Goal: Information Seeking & Learning: Find specific page/section

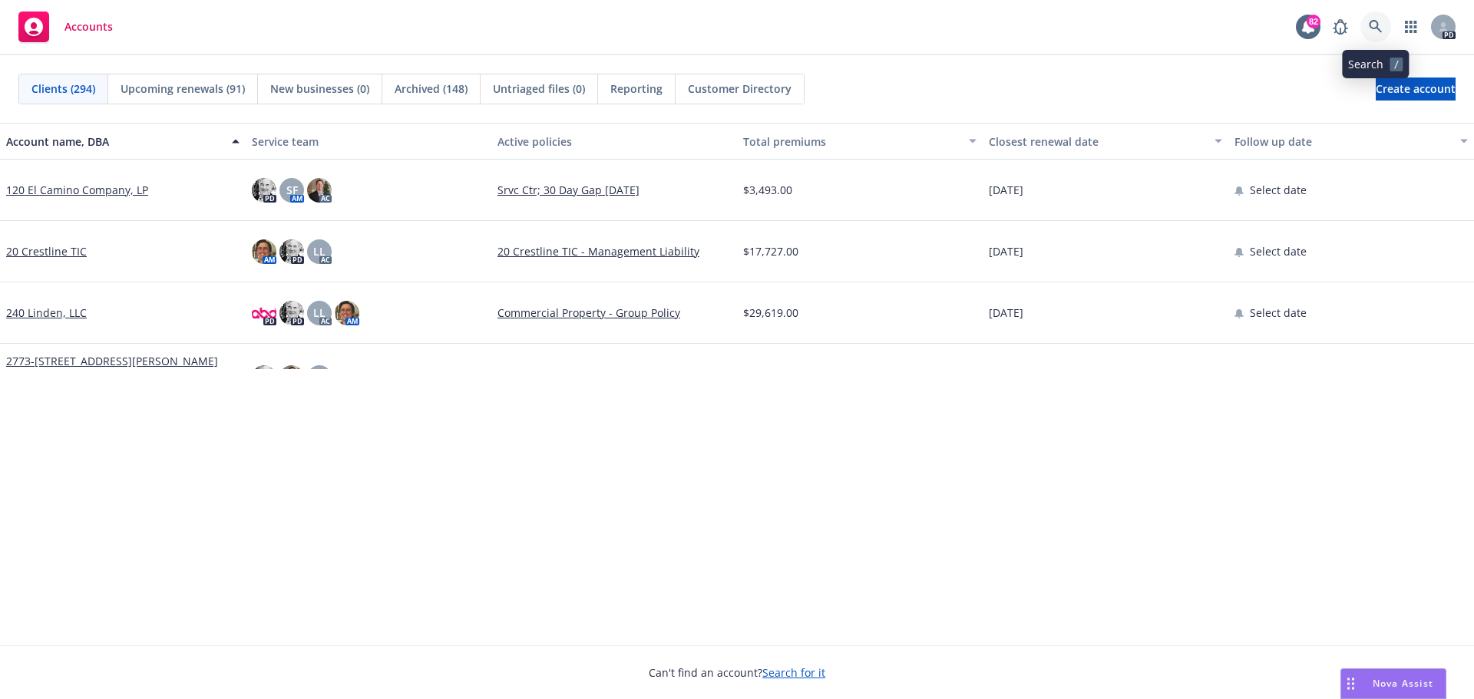
click at [970, 24] on icon at bounding box center [1375, 26] width 13 height 13
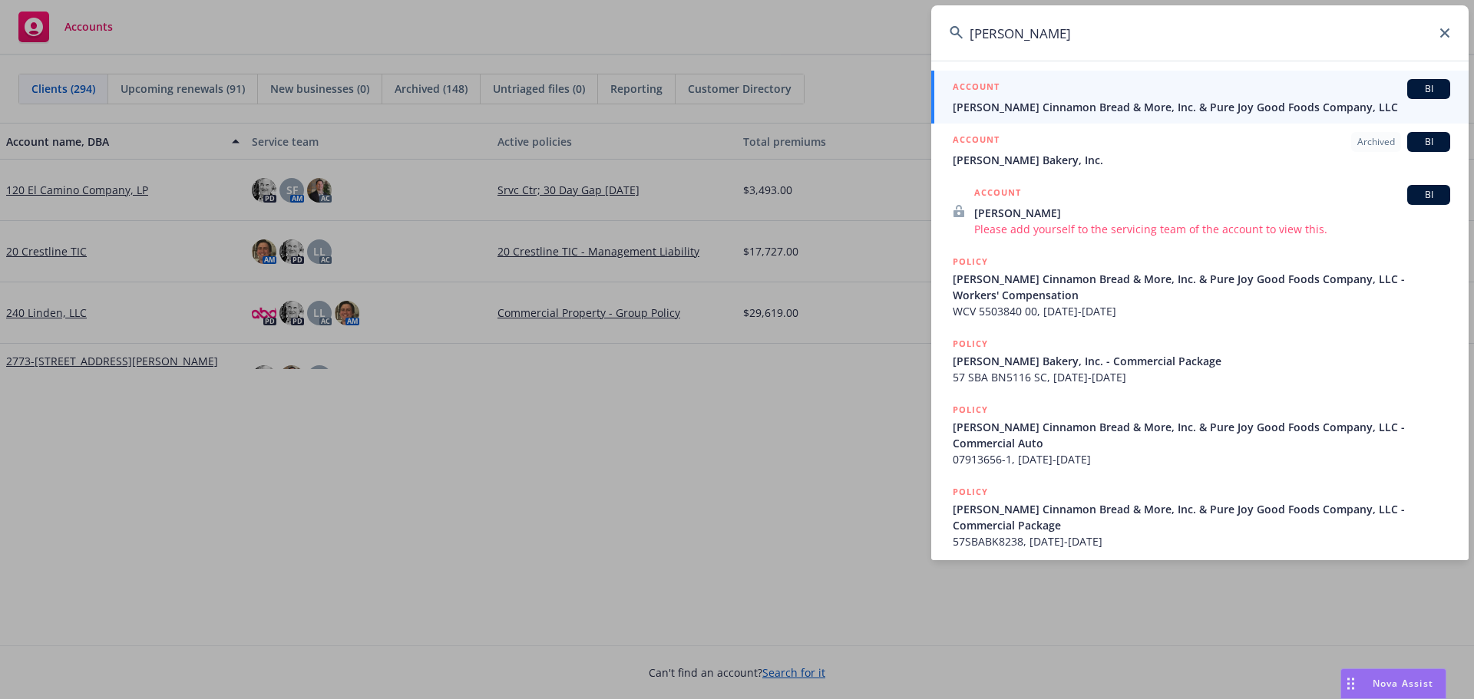
type input "greenlees"
click at [970, 108] on span "Greenlee's Cinnamon Bread & More, Inc. & Pure Joy Good Foods Company, LLC" at bounding box center [1202, 107] width 498 height 16
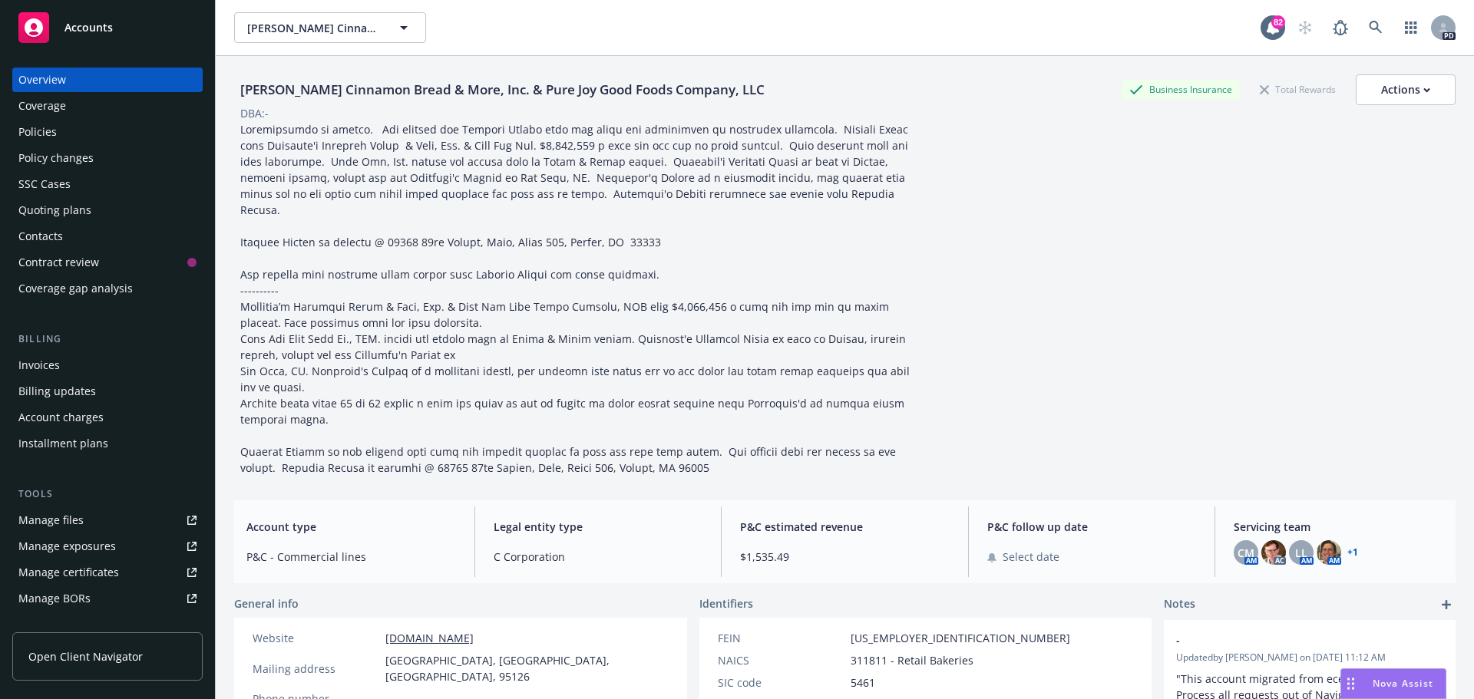
scroll to position [77, 0]
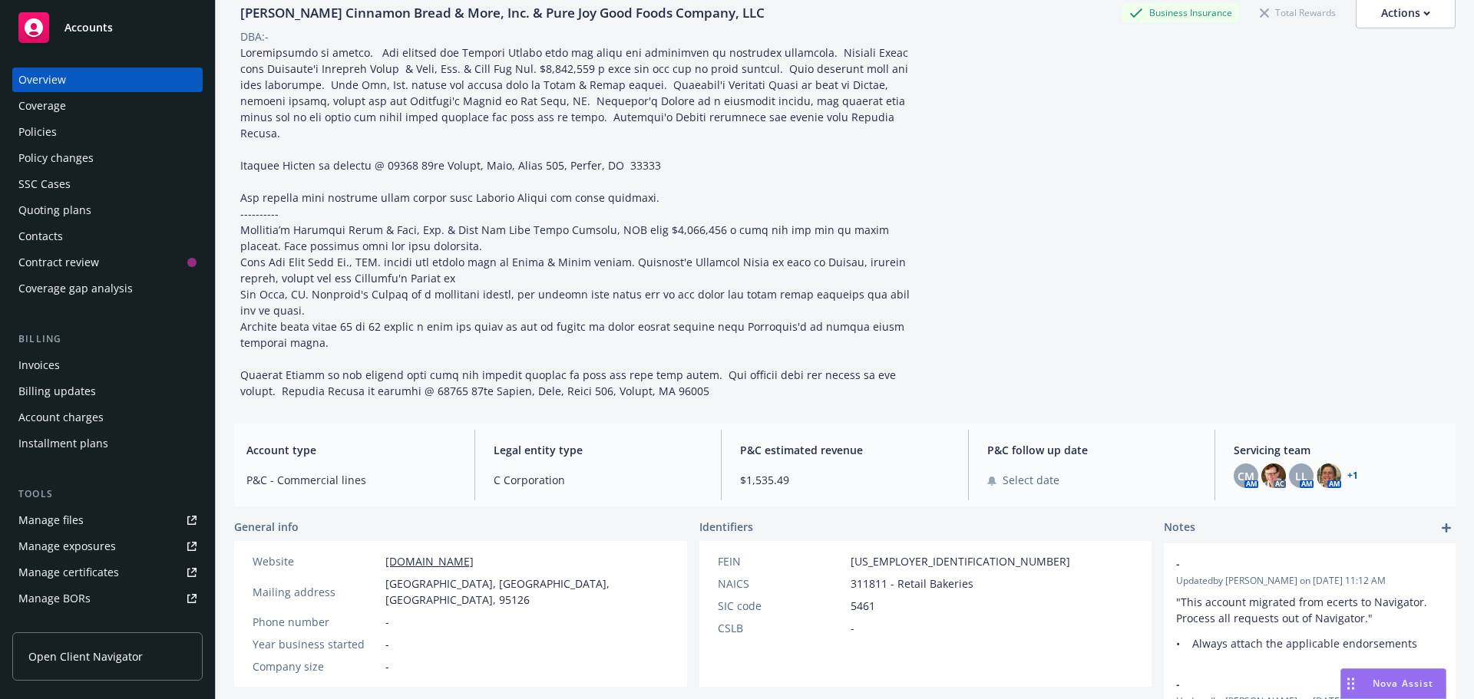
click at [51, 127] on div "Policies" at bounding box center [37, 132] width 38 height 25
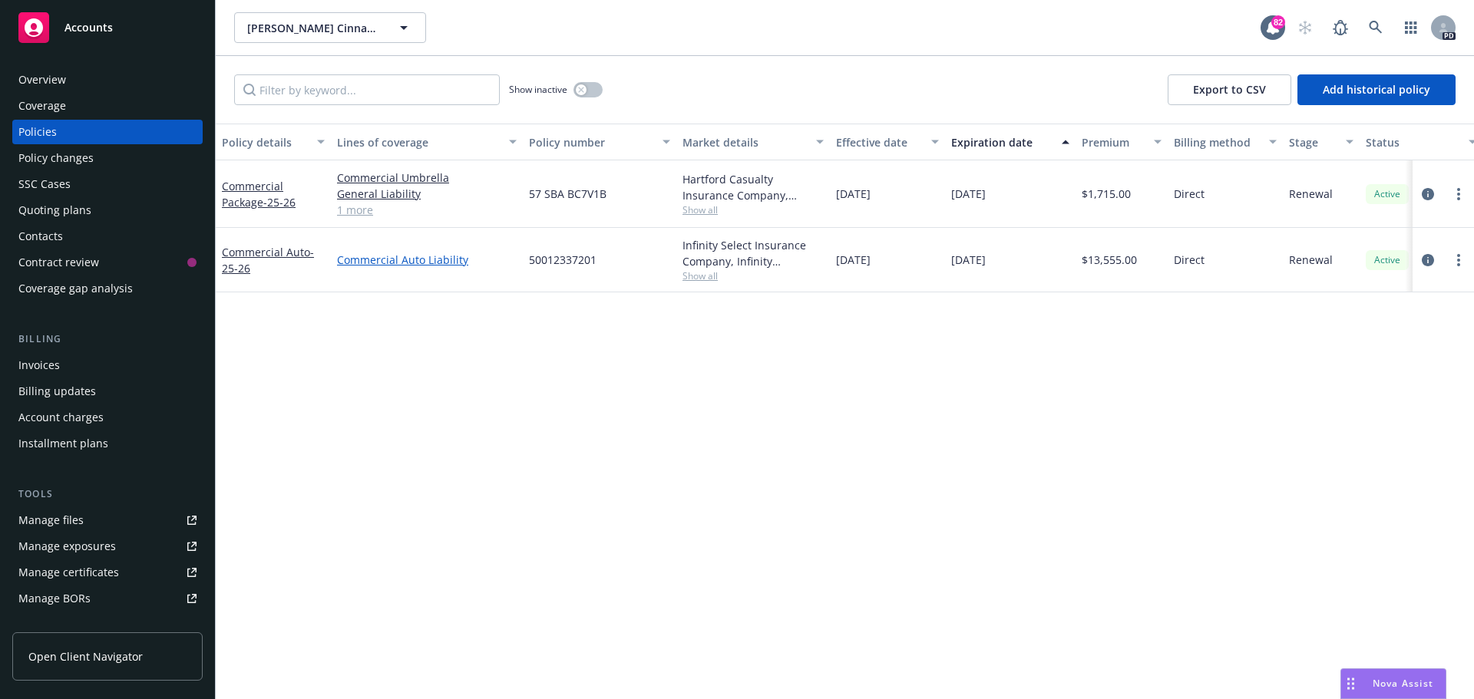
click at [375, 262] on link "Commercial Auto Liability" at bounding box center [427, 260] width 180 height 16
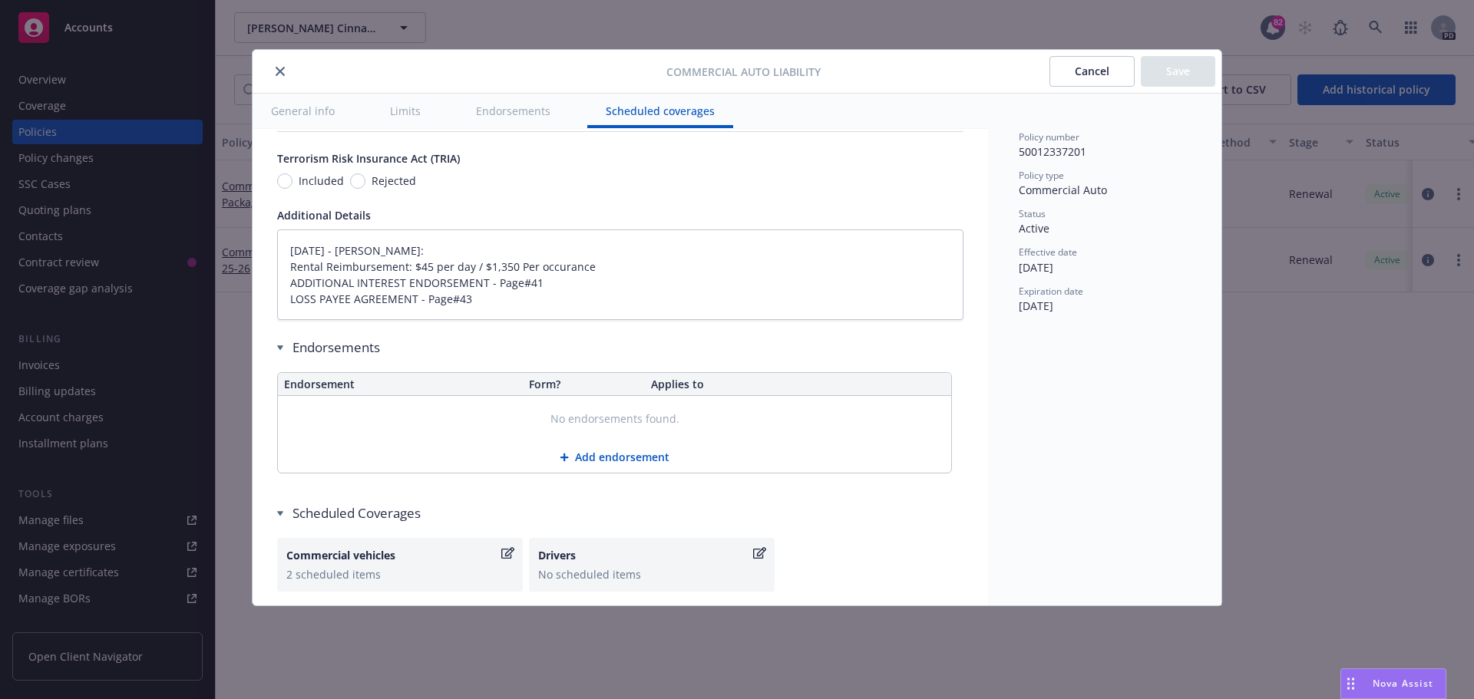
scroll to position [2806, 0]
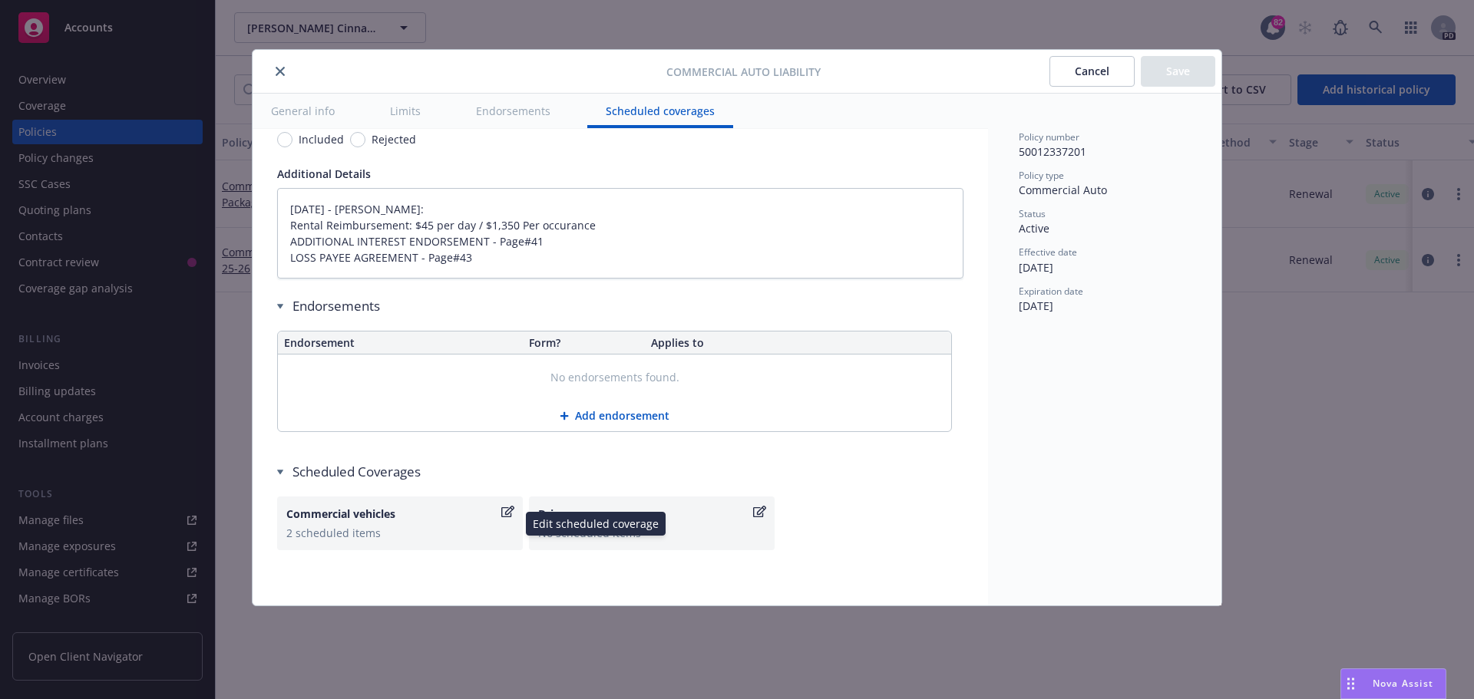
click at [333, 422] on div "Commercial vehicles" at bounding box center [392, 514] width 212 height 16
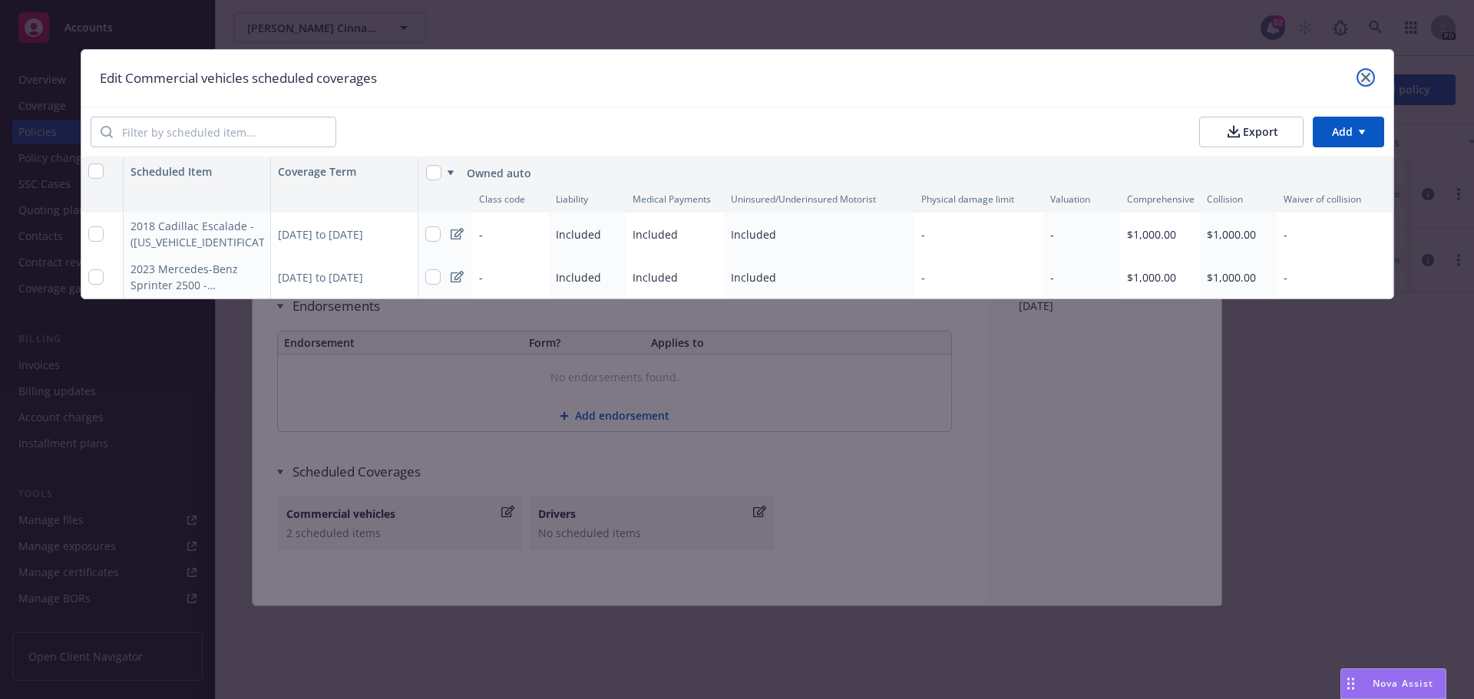
click at [970, 74] on icon "close" at bounding box center [1365, 77] width 9 height 9
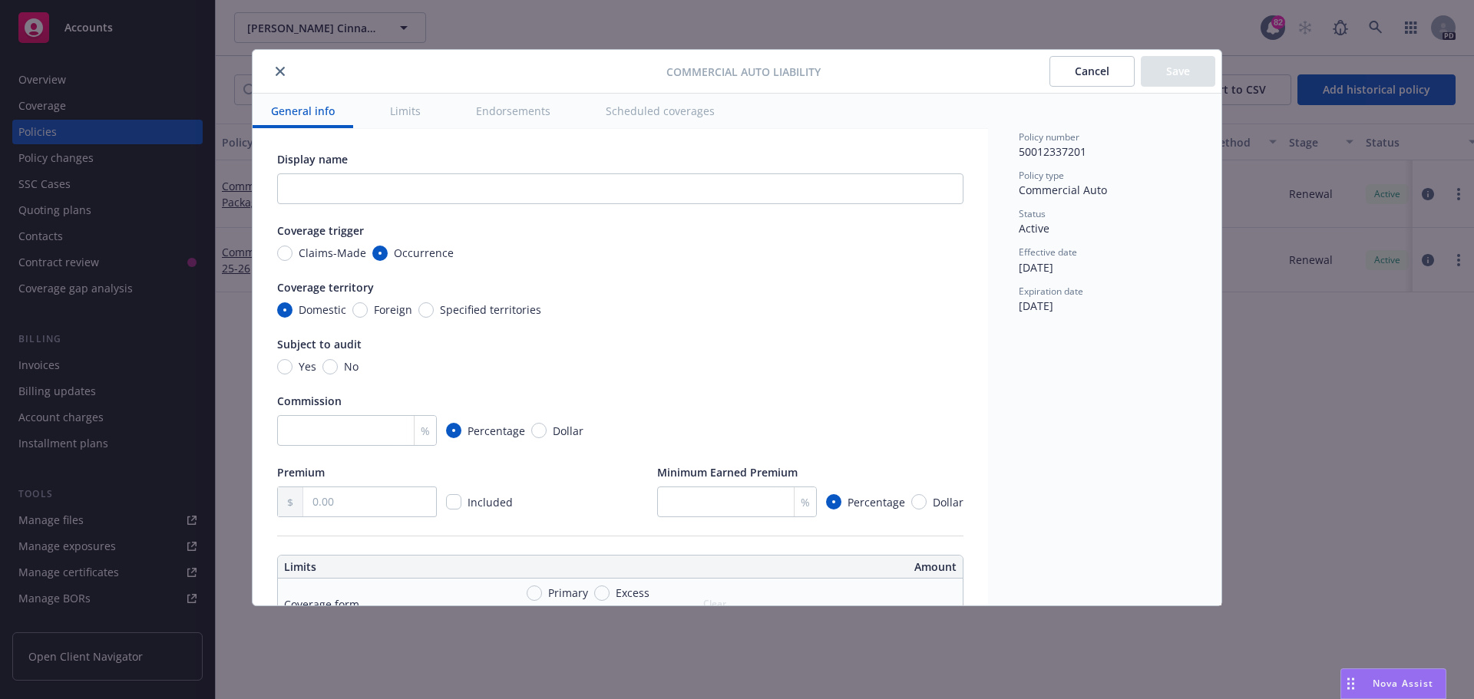
scroll to position [0, 0]
click at [276, 70] on icon "close" at bounding box center [280, 71] width 9 height 9
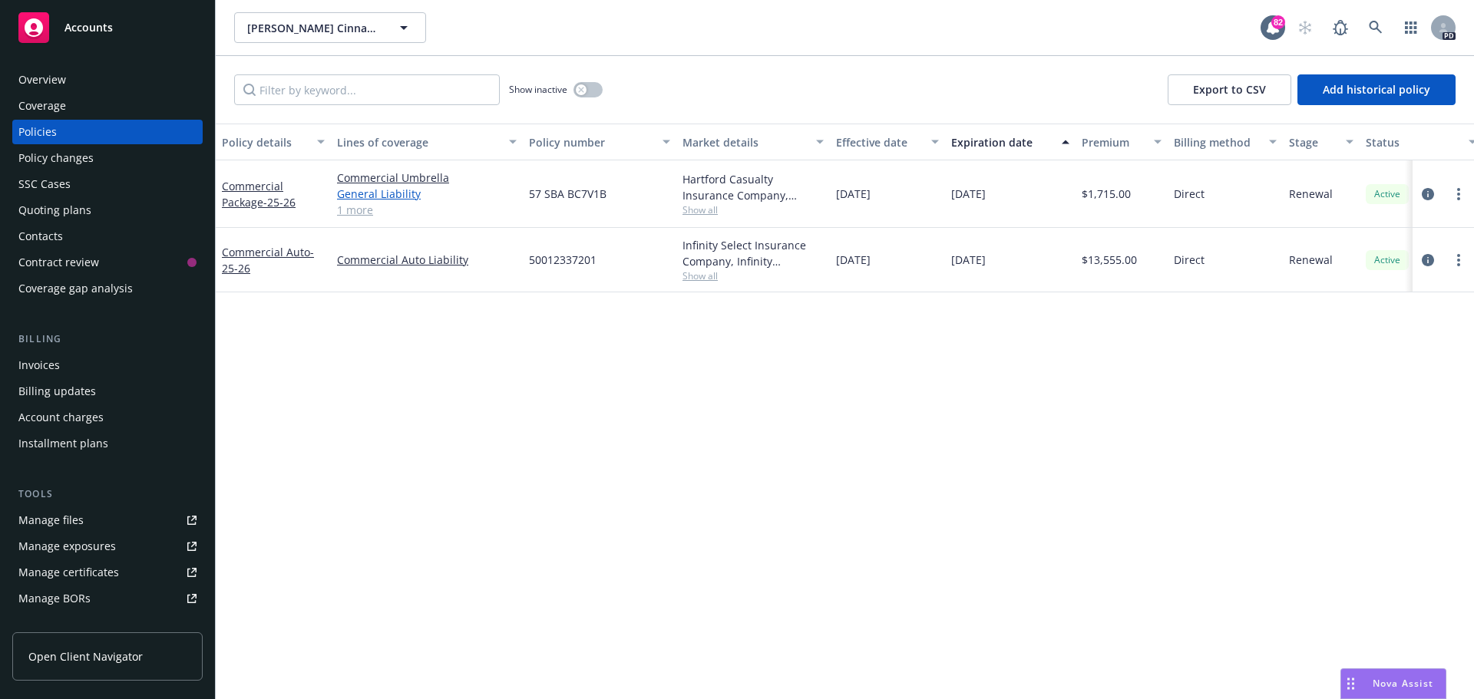
click at [362, 189] on link "General Liability" at bounding box center [427, 194] width 180 height 16
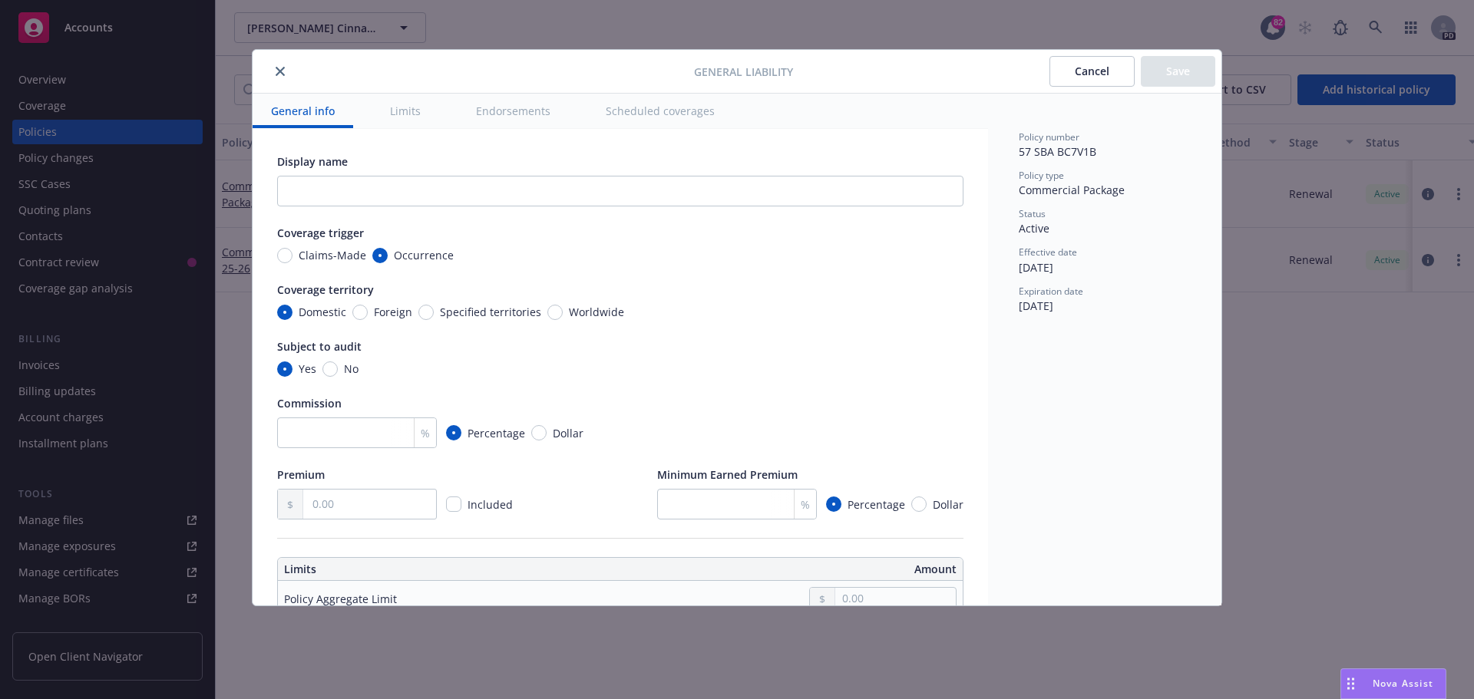
click at [280, 69] on icon "close" at bounding box center [280, 71] width 9 height 9
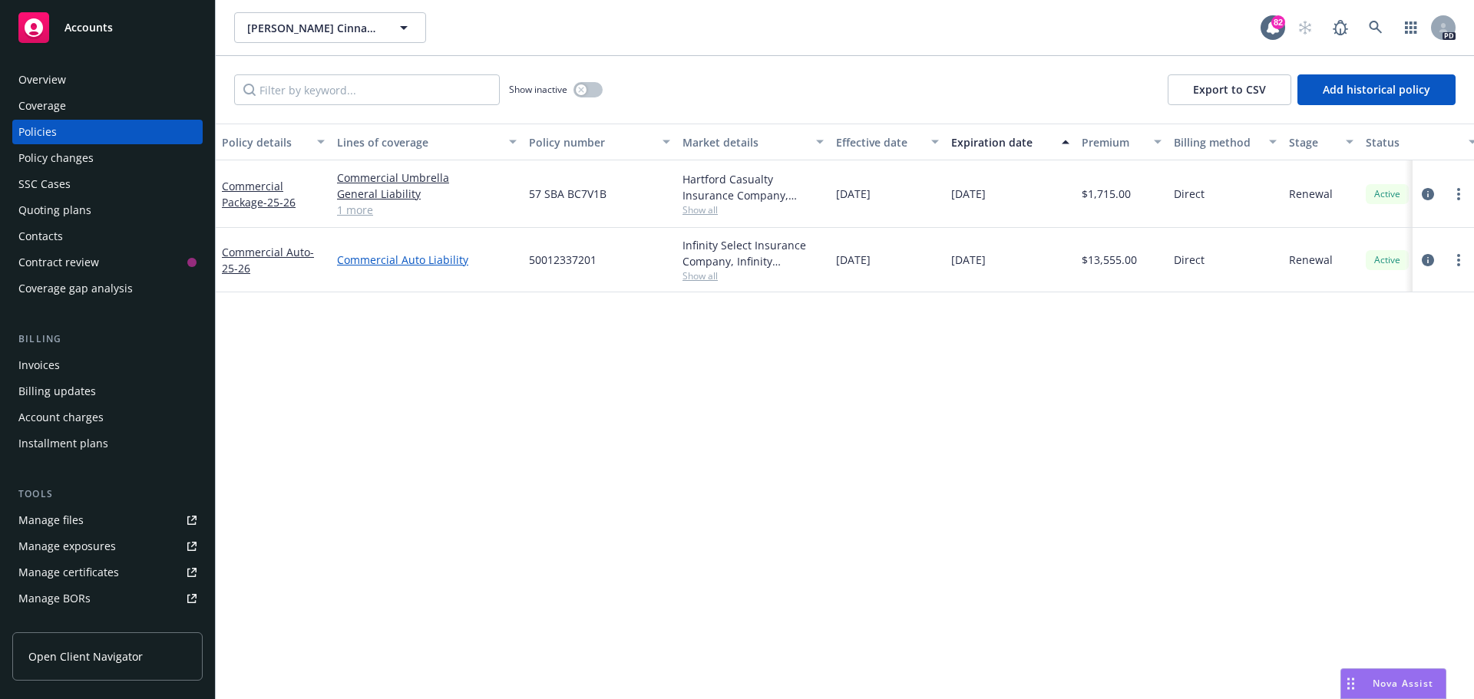
click at [377, 265] on link "Commercial Auto Liability" at bounding box center [427, 260] width 180 height 16
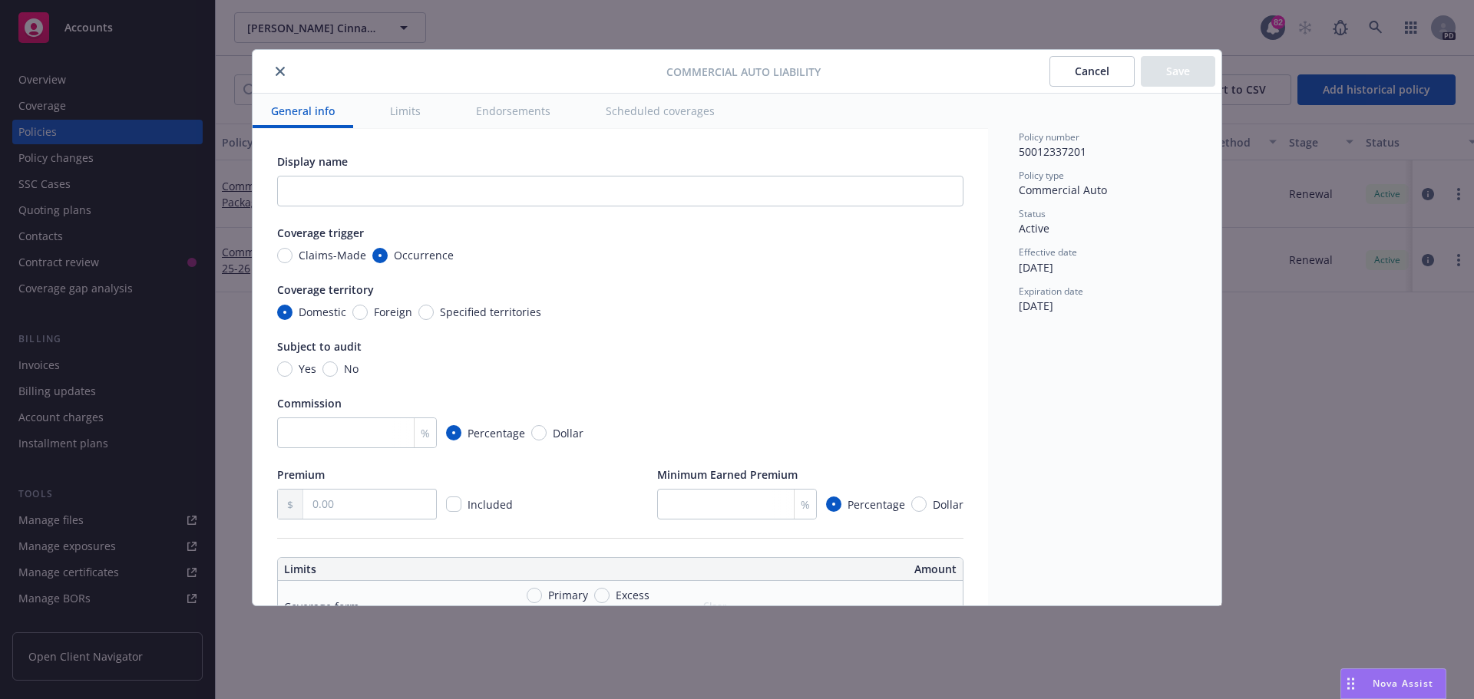
click at [502, 114] on button "Endorsements" at bounding box center [513, 111] width 111 height 35
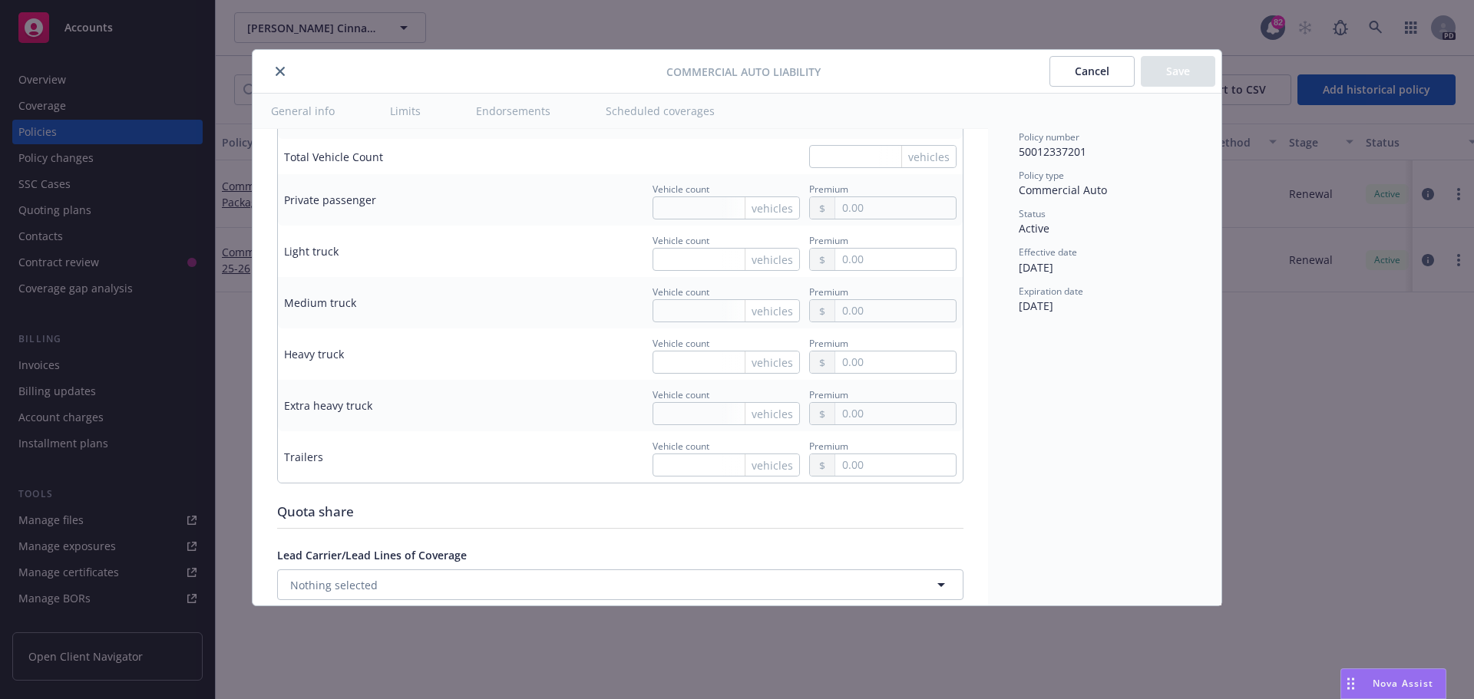
type textarea "x"
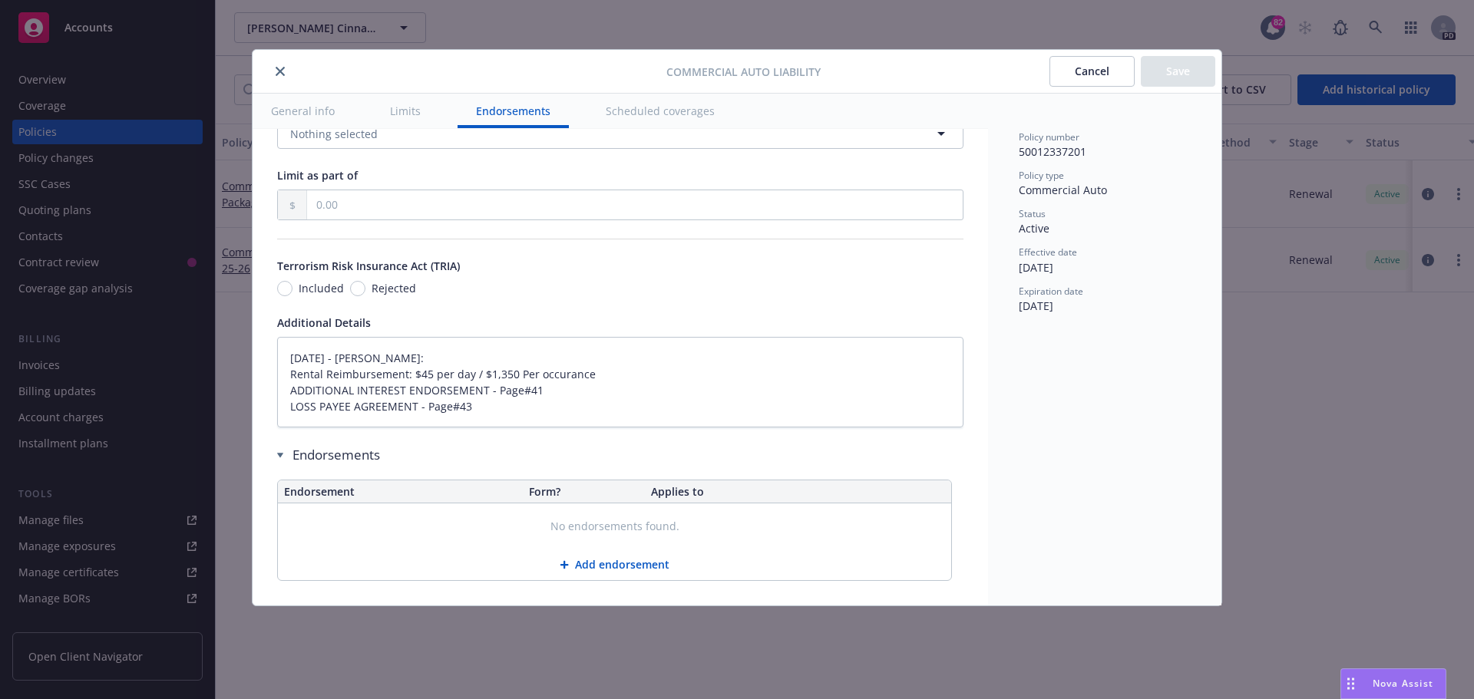
click at [282, 72] on icon "close" at bounding box center [280, 71] width 9 height 9
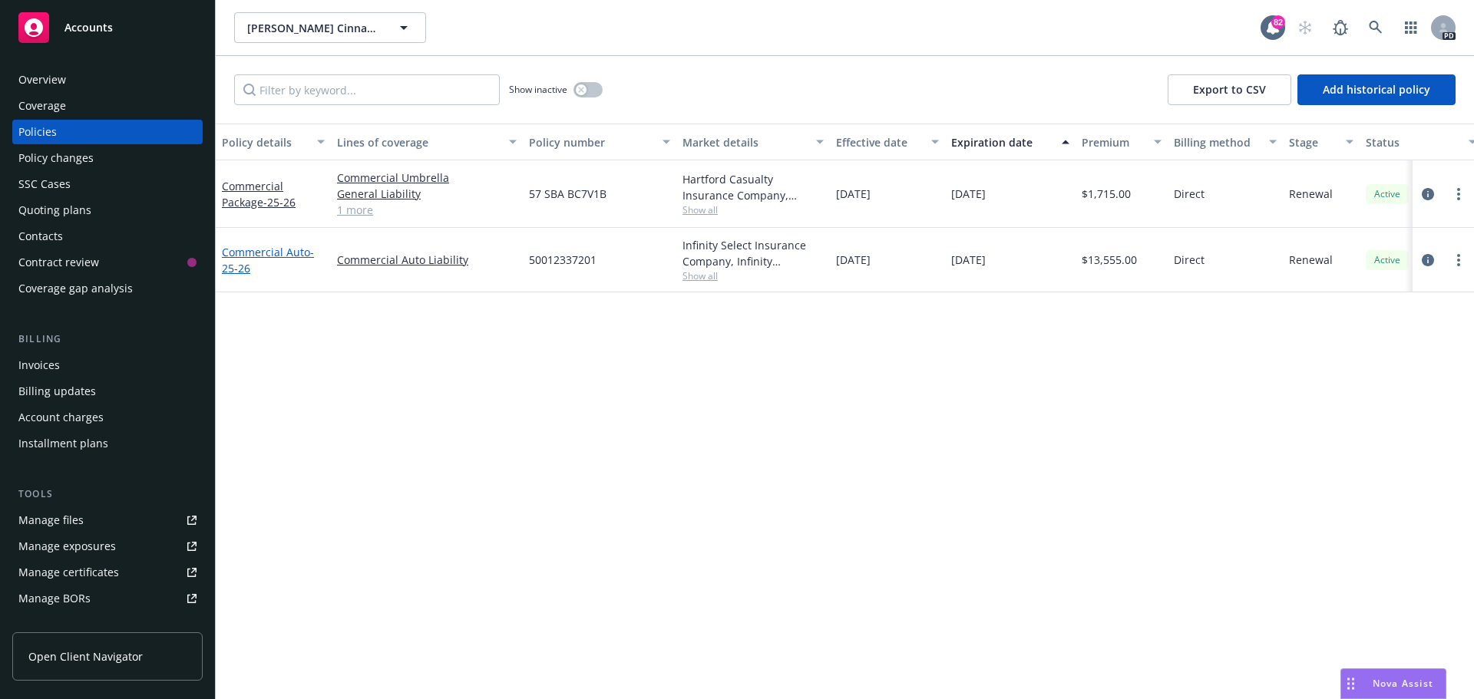
click at [252, 256] on link "Commercial Auto - 25-26" at bounding box center [268, 260] width 92 height 31
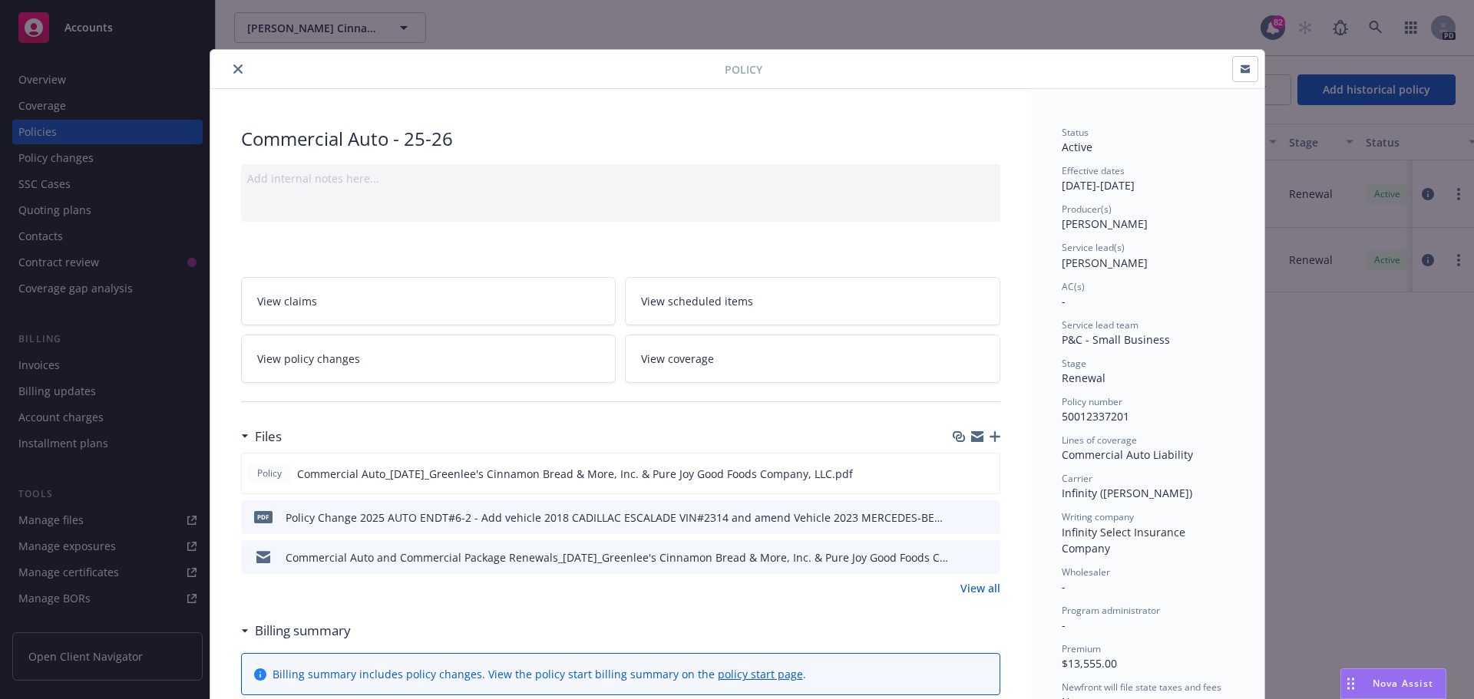
click at [262, 422] on span "pdf" at bounding box center [263, 517] width 18 height 12
click at [957, 422] on icon "download file" at bounding box center [960, 517] width 12 height 12
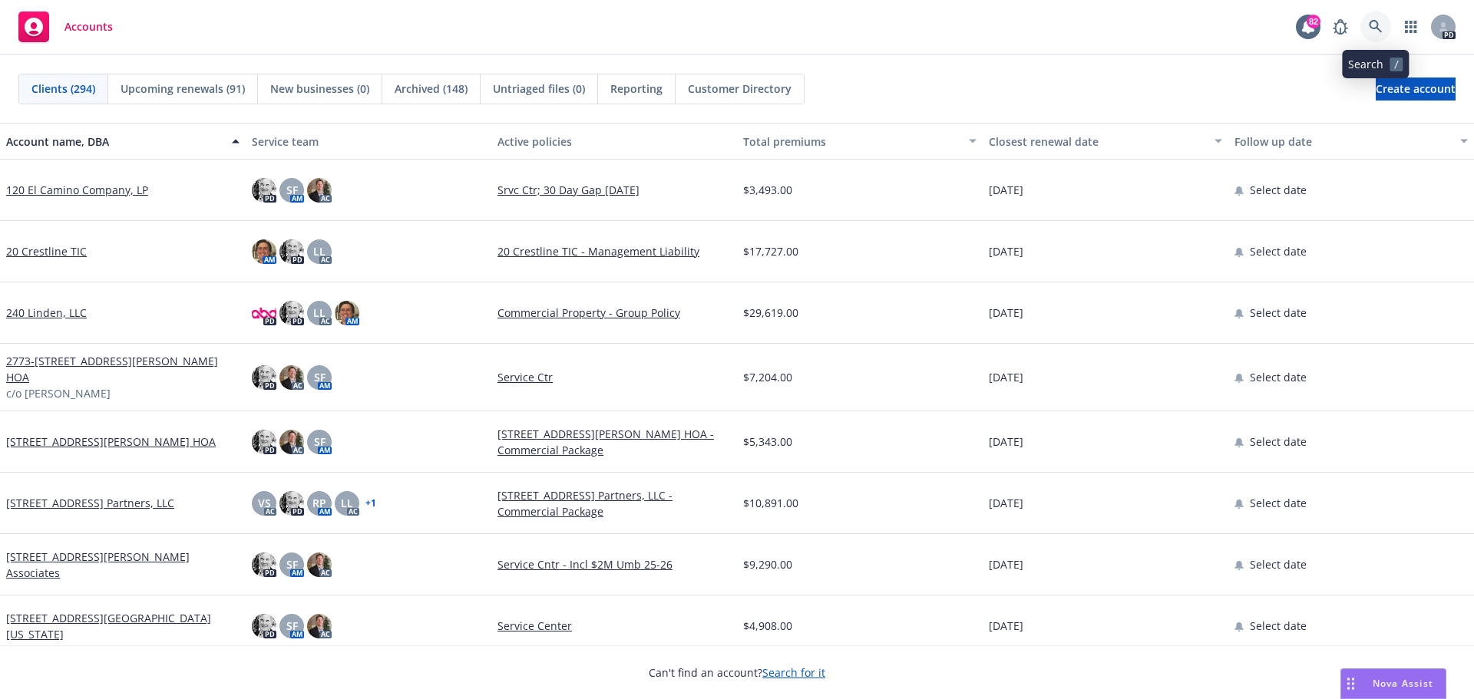
click at [1371, 25] on icon at bounding box center [1376, 27] width 14 height 14
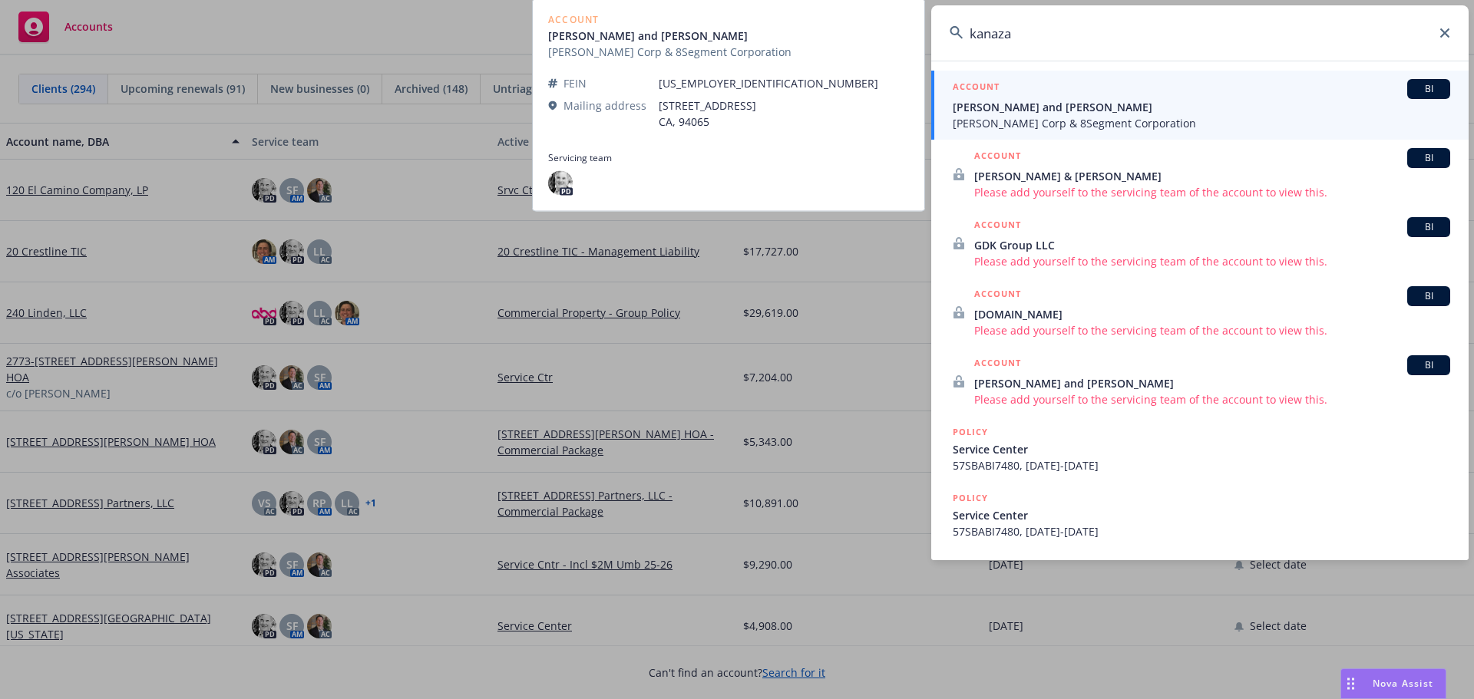
type input "kanaza"
click at [1001, 109] on span "[PERSON_NAME] and [PERSON_NAME]" at bounding box center [1202, 107] width 498 height 16
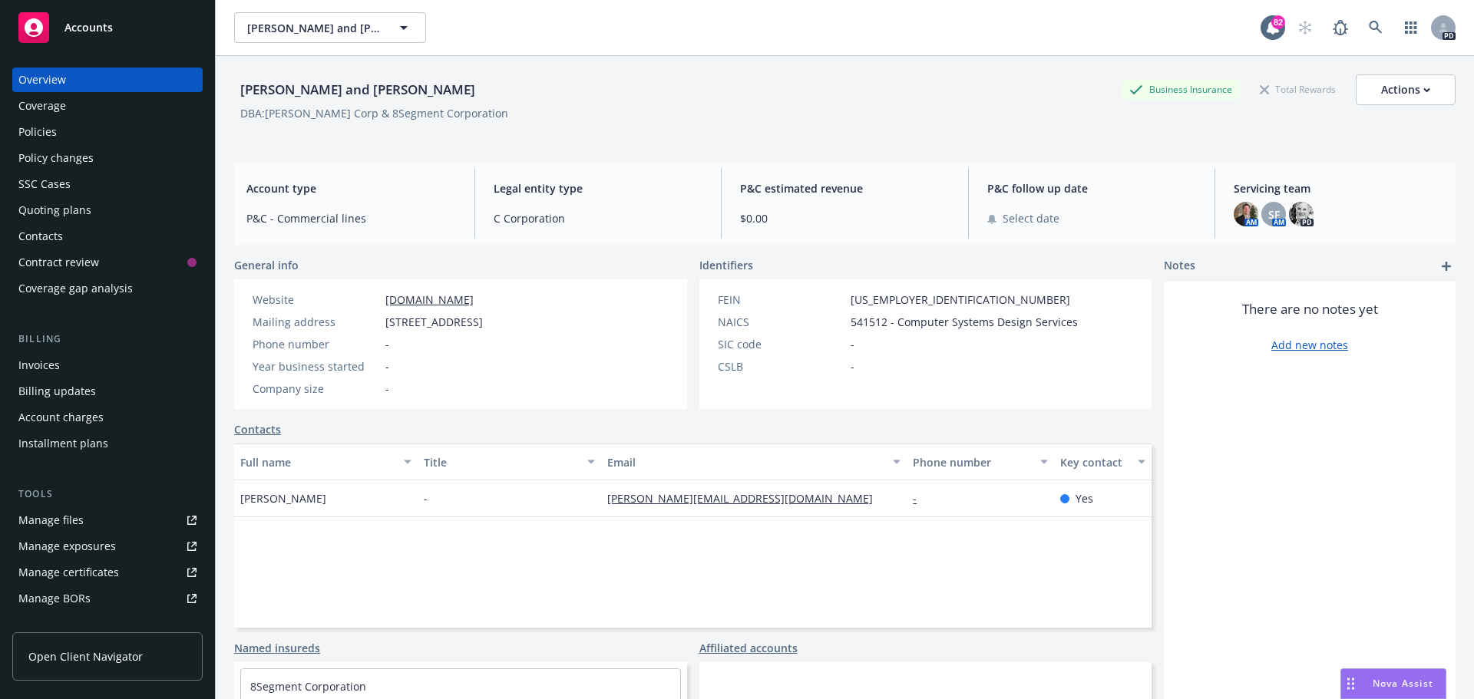
click at [46, 131] on div "Policies" at bounding box center [37, 132] width 38 height 25
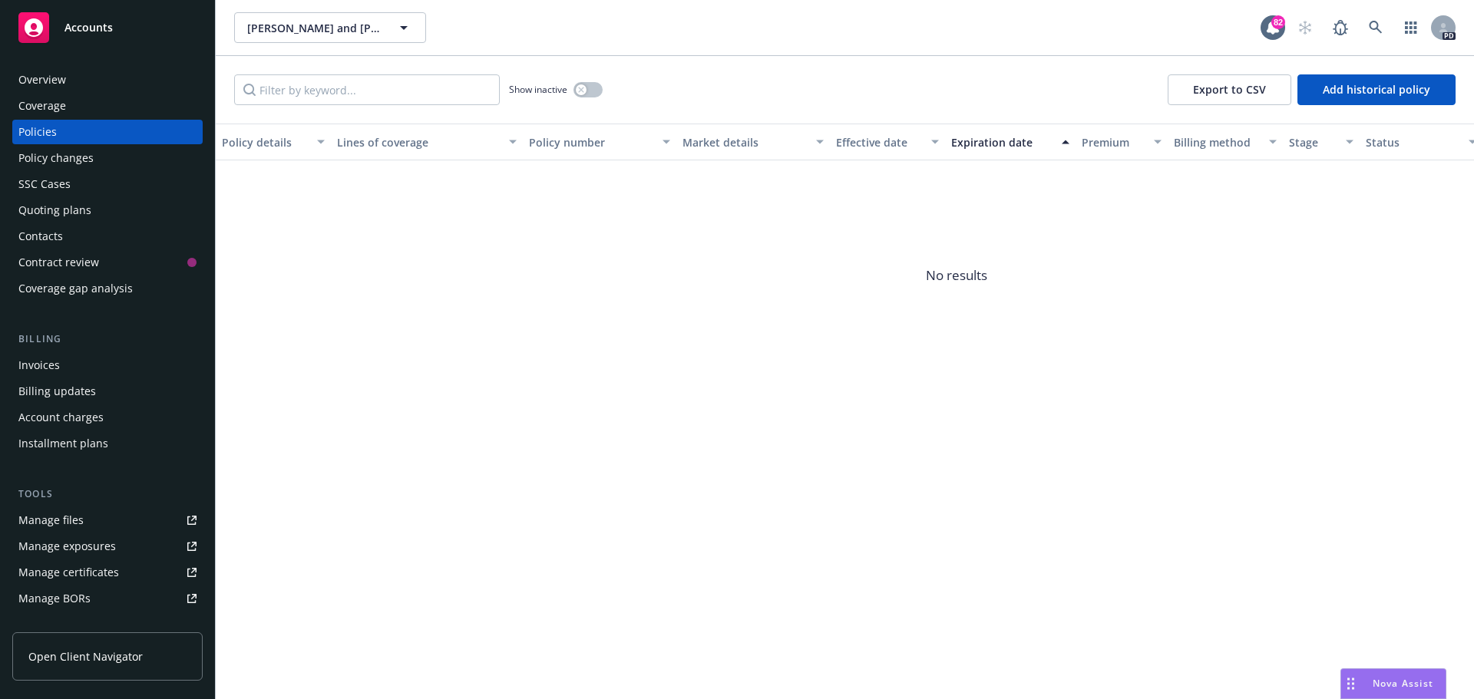
click at [46, 106] on div "Coverage" at bounding box center [42, 106] width 48 height 25
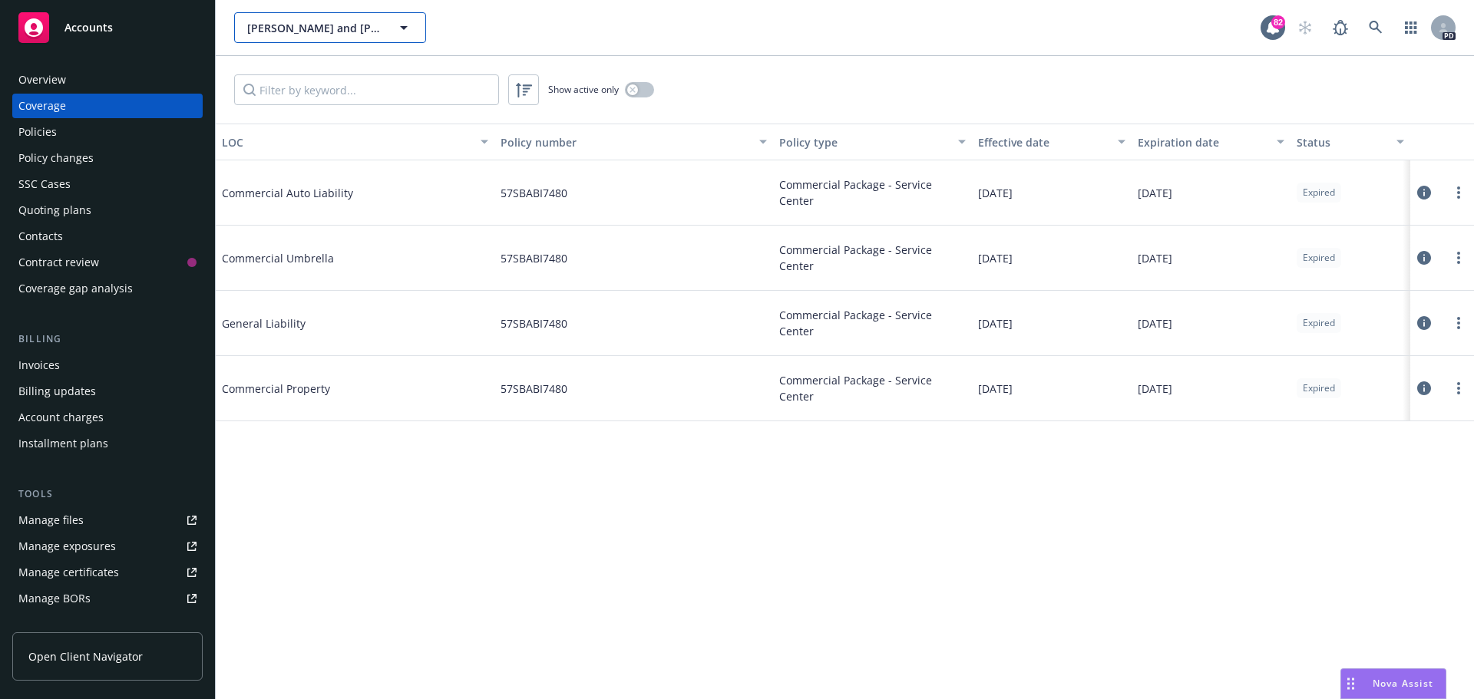
click at [405, 25] on icon "button" at bounding box center [404, 27] width 18 height 18
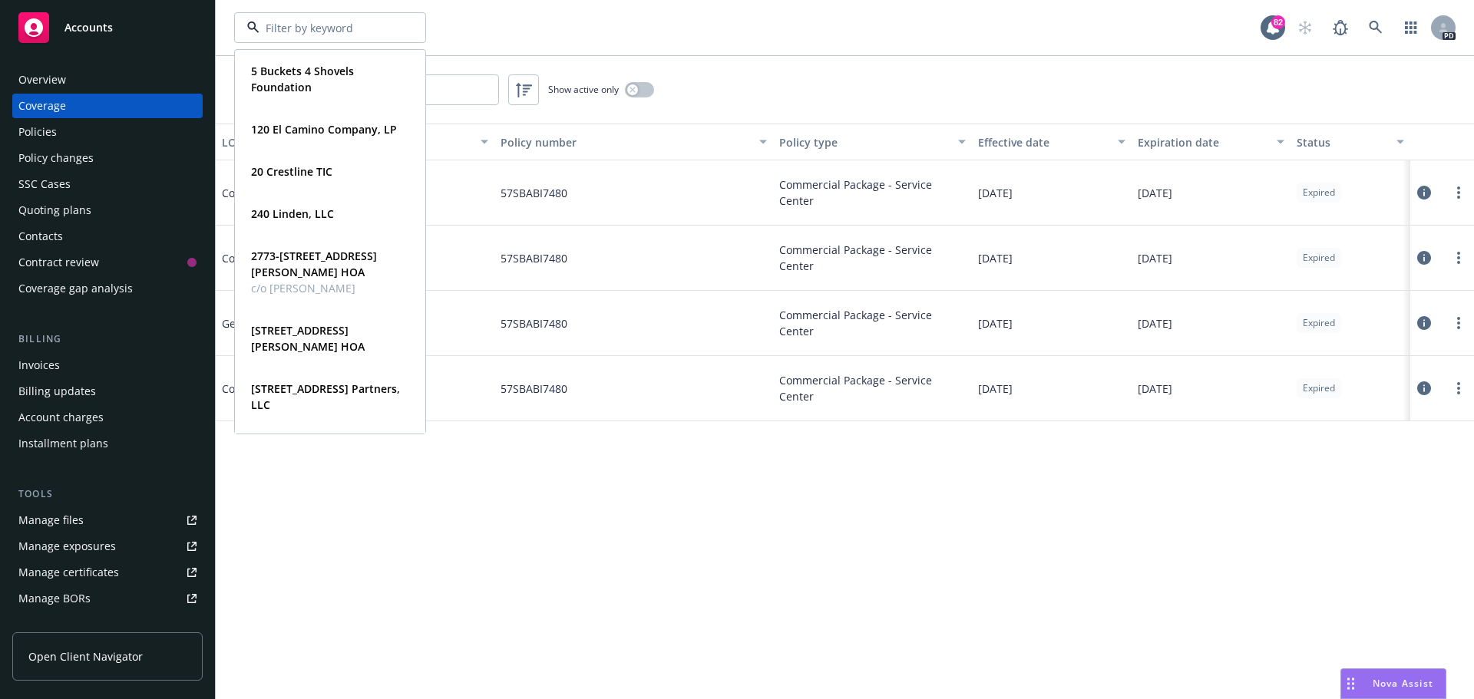
click at [479, 14] on div "5 Buckets 4 Shovels Foundation Type Commercial 120 El Camino Company, LP Type C…" at bounding box center [747, 27] width 1027 height 31
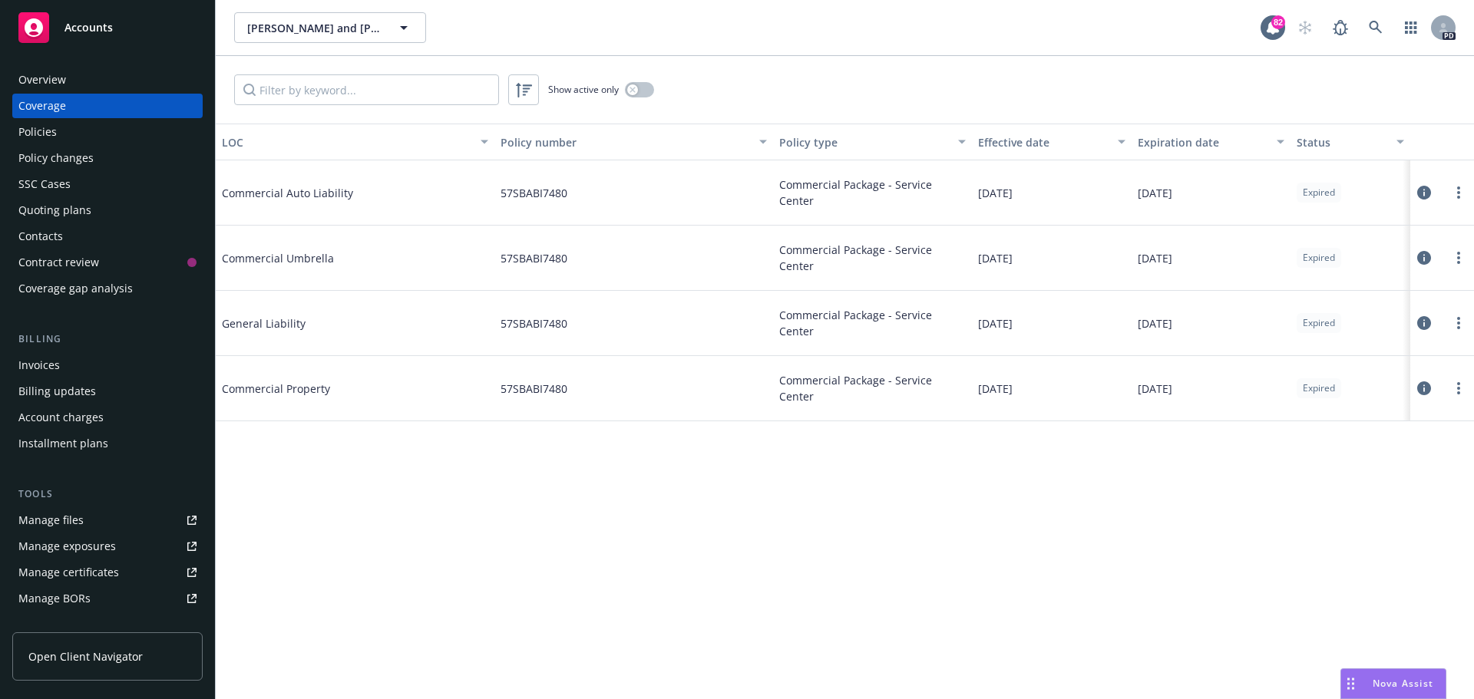
click at [38, 131] on div "Policies" at bounding box center [37, 132] width 38 height 25
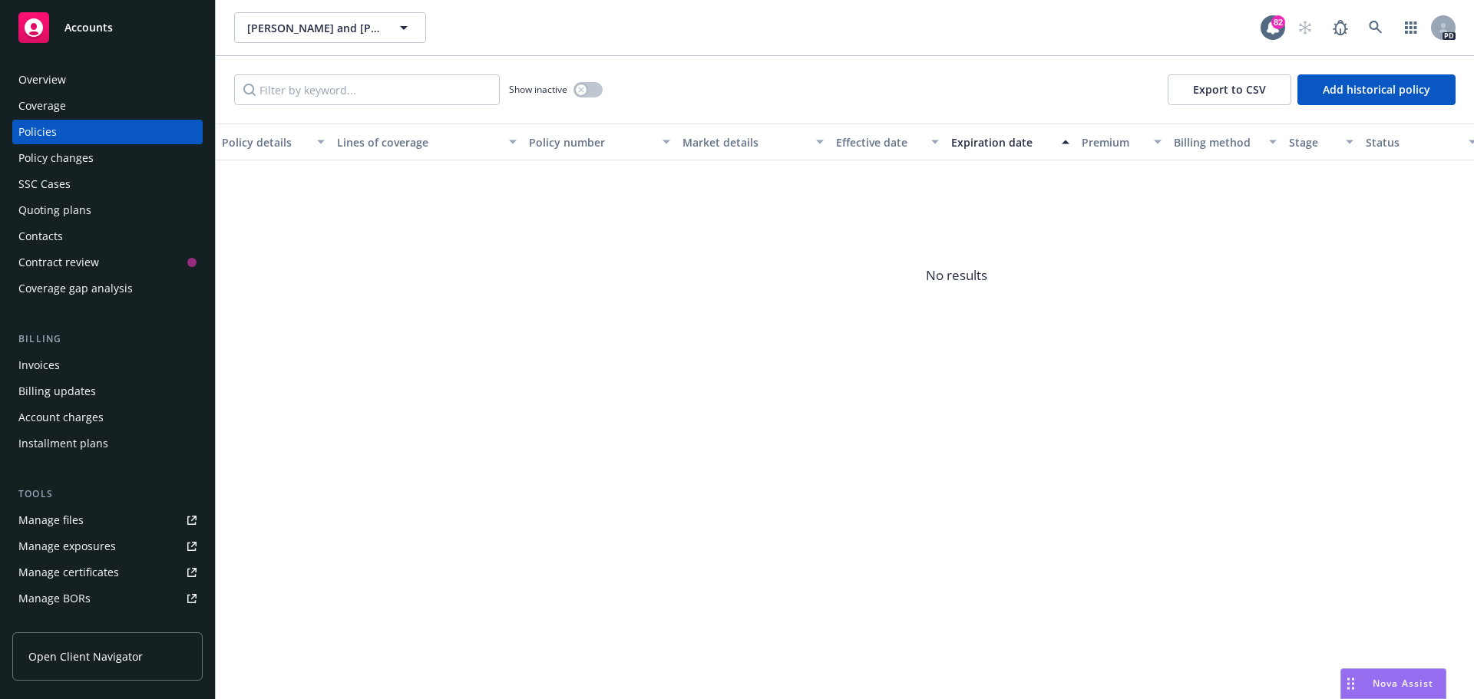
click at [31, 128] on div "Policies" at bounding box center [37, 132] width 38 height 25
click at [50, 109] on div "Coverage" at bounding box center [42, 106] width 48 height 25
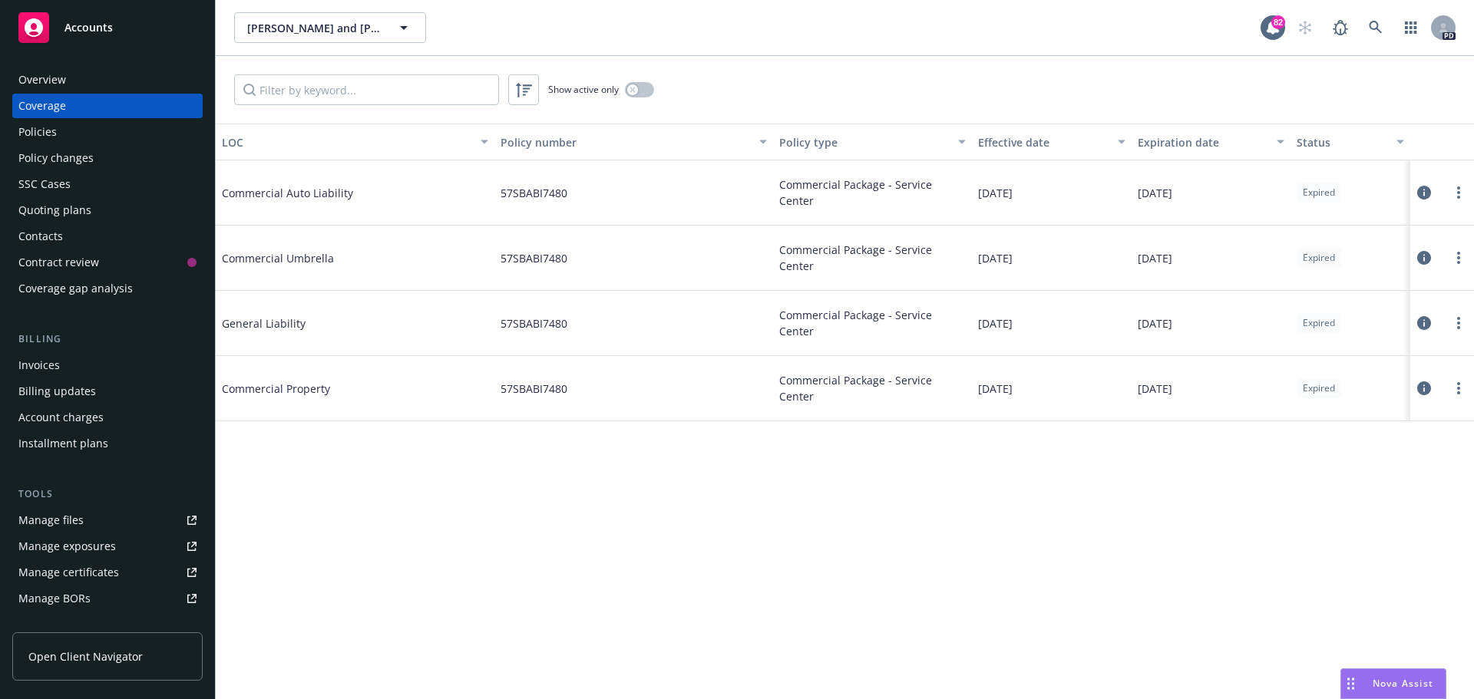
click at [253, 326] on span "General Liability" at bounding box center [337, 324] width 230 height 16
click at [793, 330] on span "Commercial Package - Service Center" at bounding box center [872, 323] width 187 height 32
click at [1434, 25] on div at bounding box center [1443, 27] width 25 height 25
click at [1028, 39] on div "[PERSON_NAME] and [PERSON_NAME] [PERSON_NAME] and [PERSON_NAME]" at bounding box center [747, 27] width 1027 height 31
click at [42, 131] on div "Policies" at bounding box center [37, 132] width 38 height 25
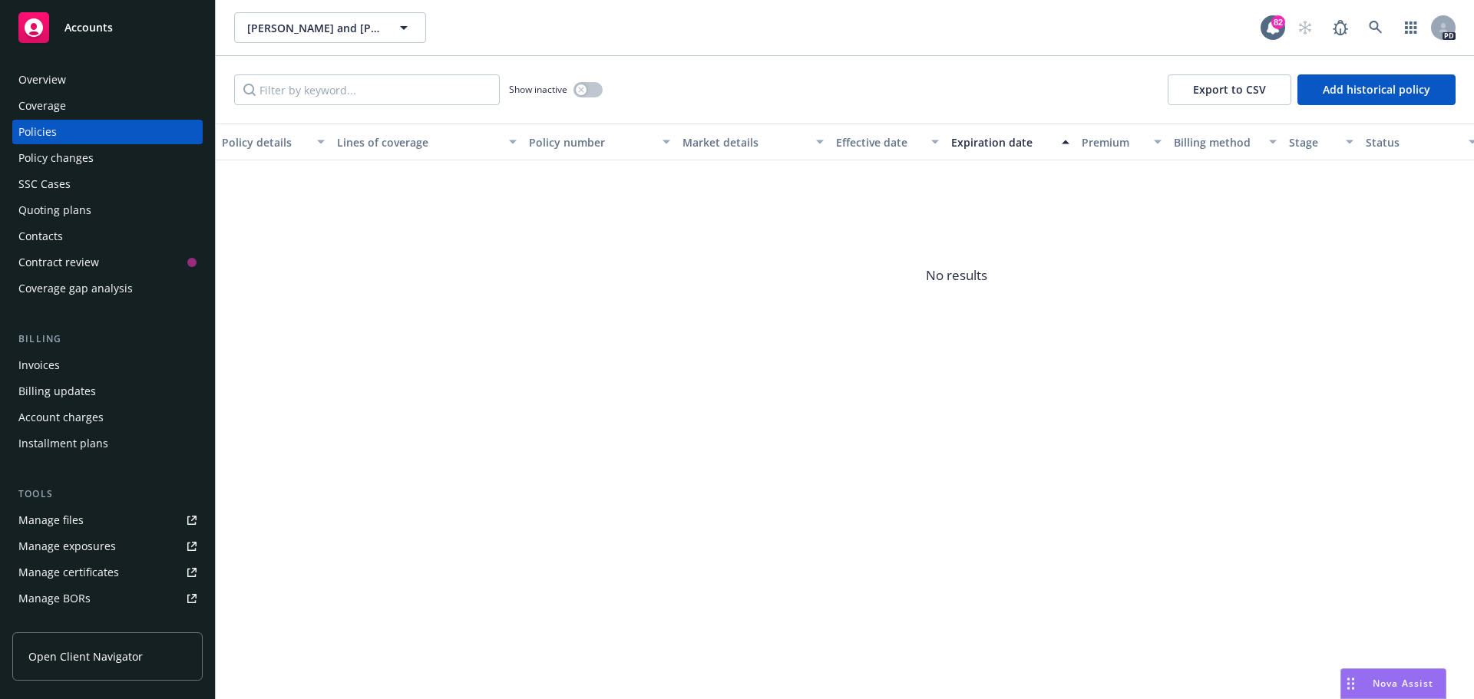
click at [42, 111] on div "Coverage" at bounding box center [42, 106] width 48 height 25
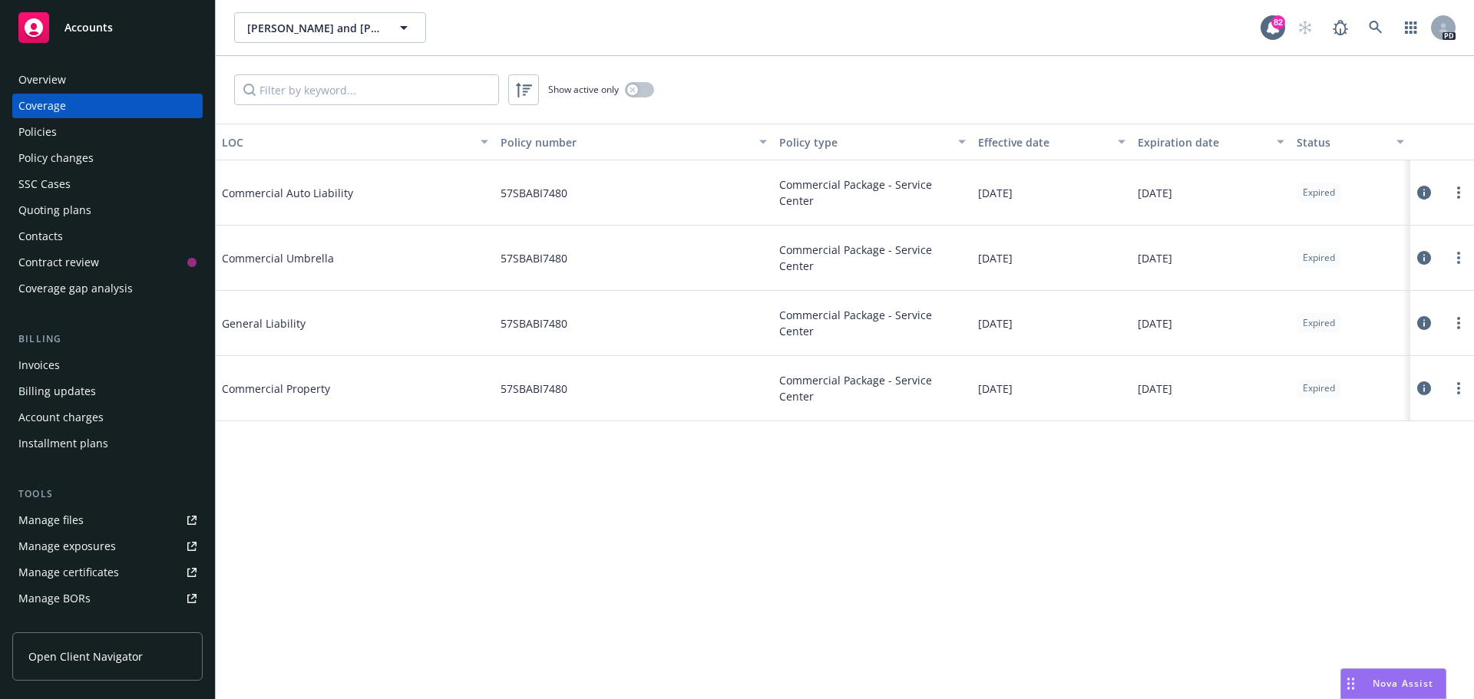
click at [51, 238] on div "Contacts" at bounding box center [40, 236] width 45 height 25
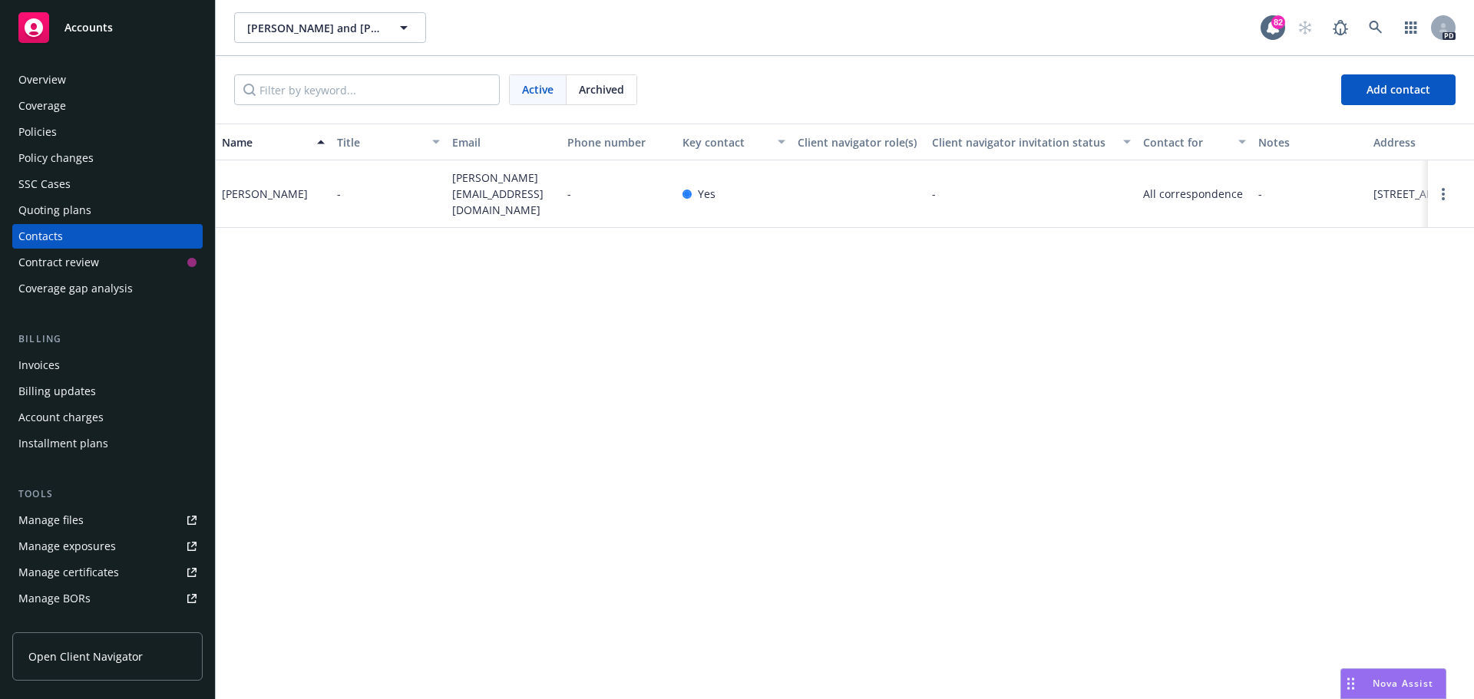
click at [41, 134] on div "Policies" at bounding box center [37, 132] width 38 height 25
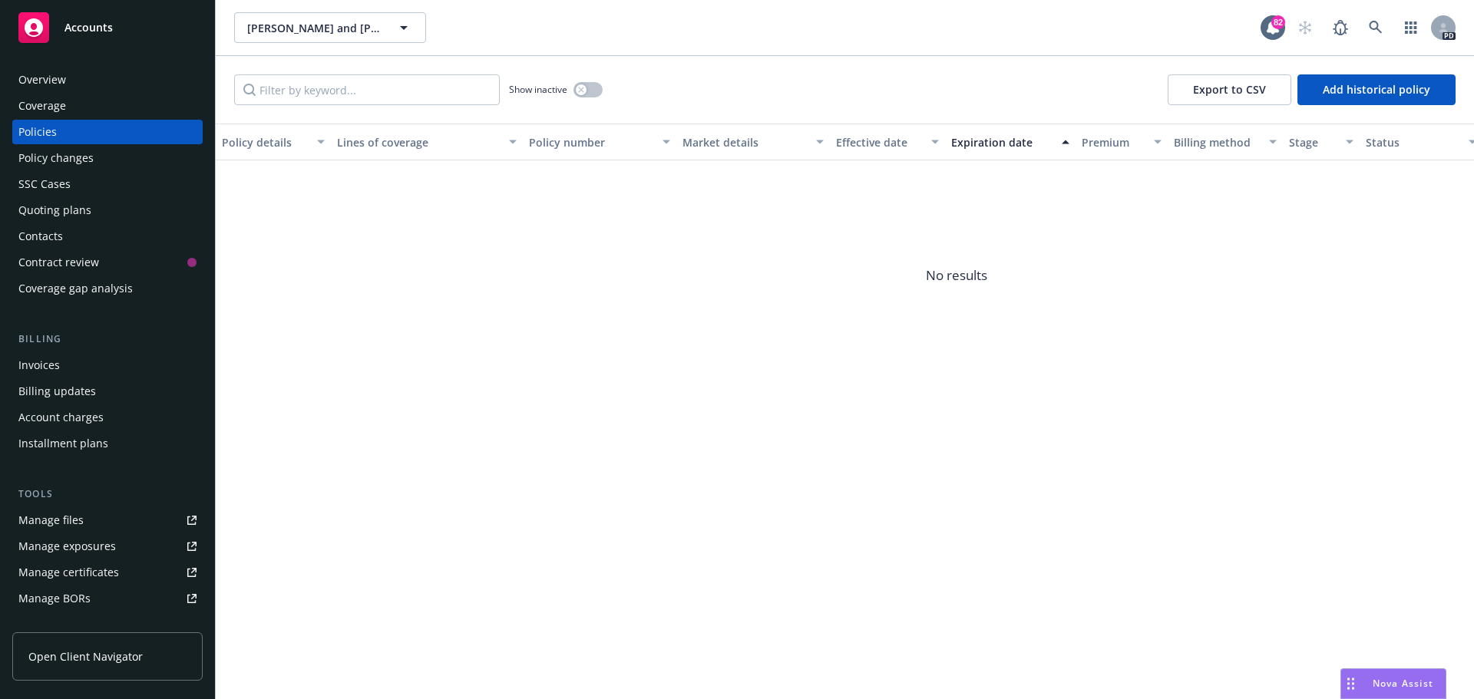
click at [44, 106] on div "Coverage" at bounding box center [42, 106] width 48 height 25
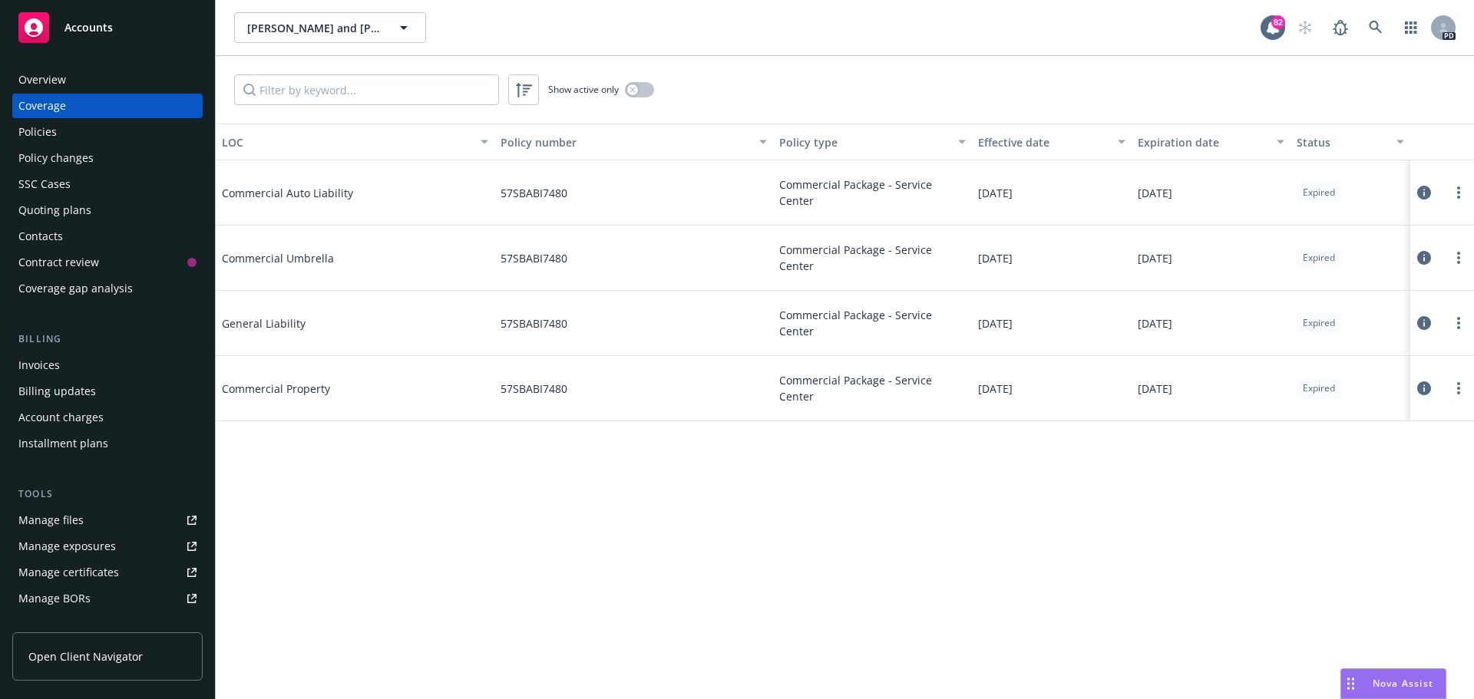
click at [47, 80] on div "Overview" at bounding box center [42, 80] width 48 height 25
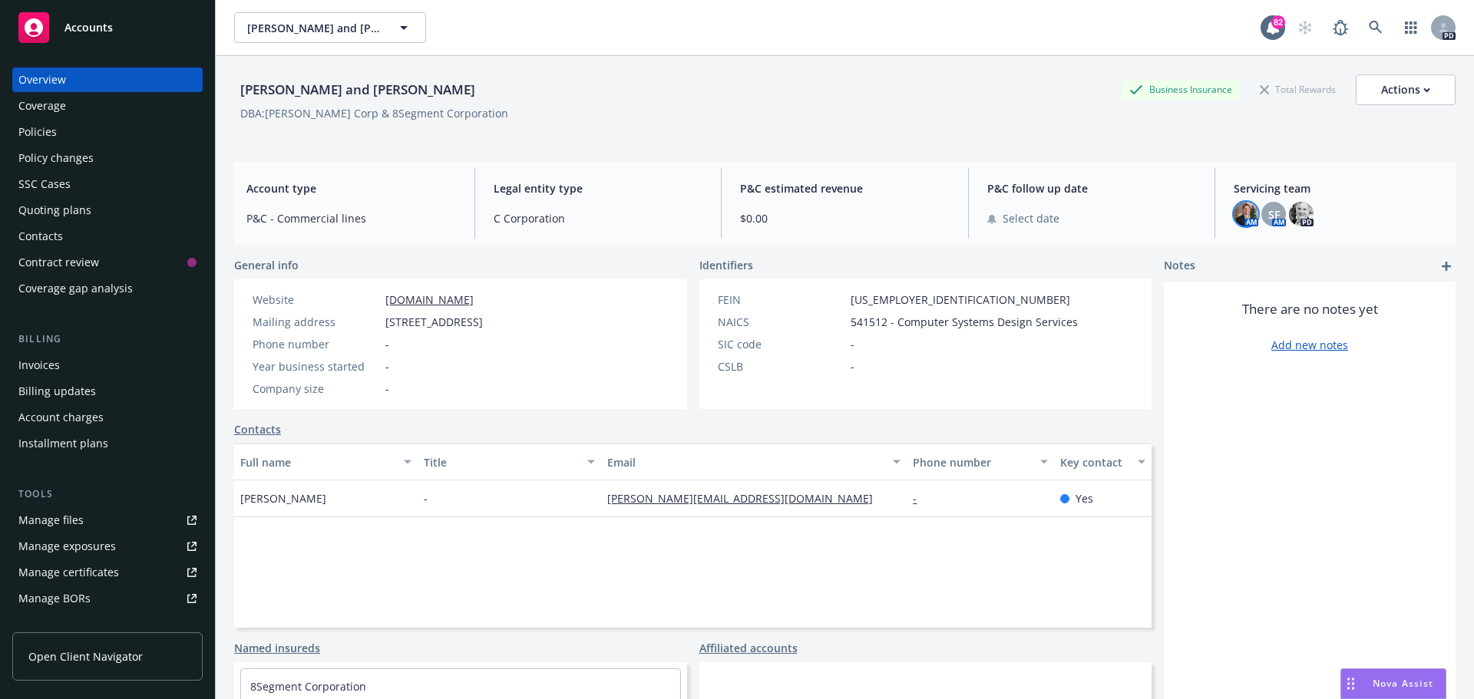
click at [1236, 217] on img at bounding box center [1246, 214] width 25 height 25
